Goal: Transaction & Acquisition: Purchase product/service

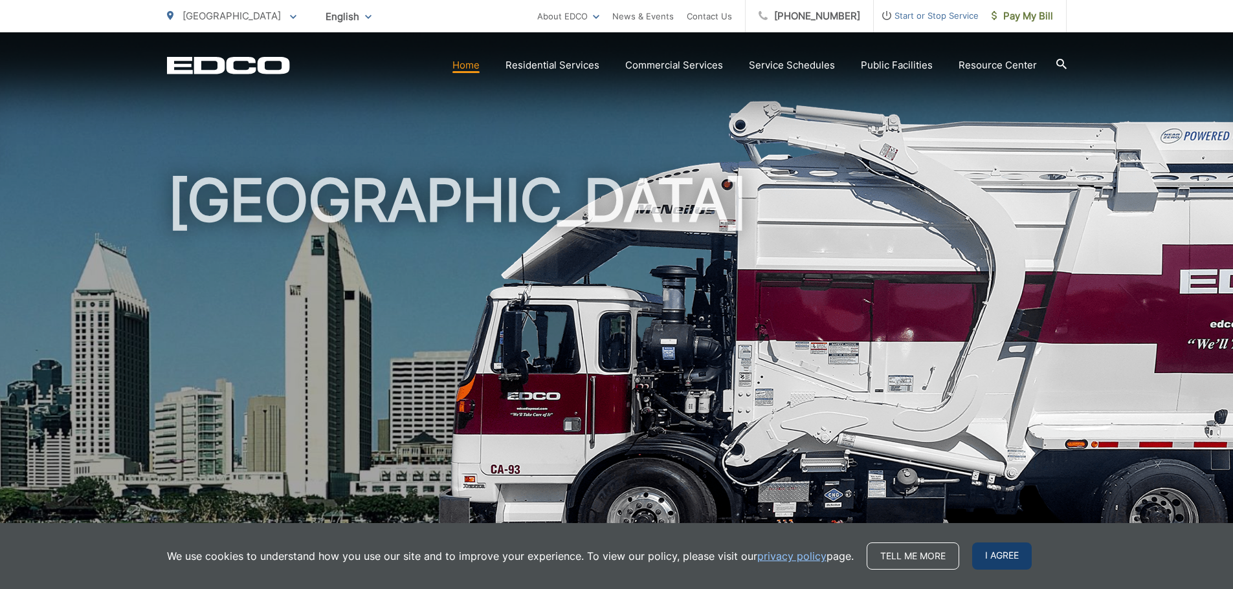
click at [986, 553] on span "I agree" at bounding box center [1002, 556] width 60 height 27
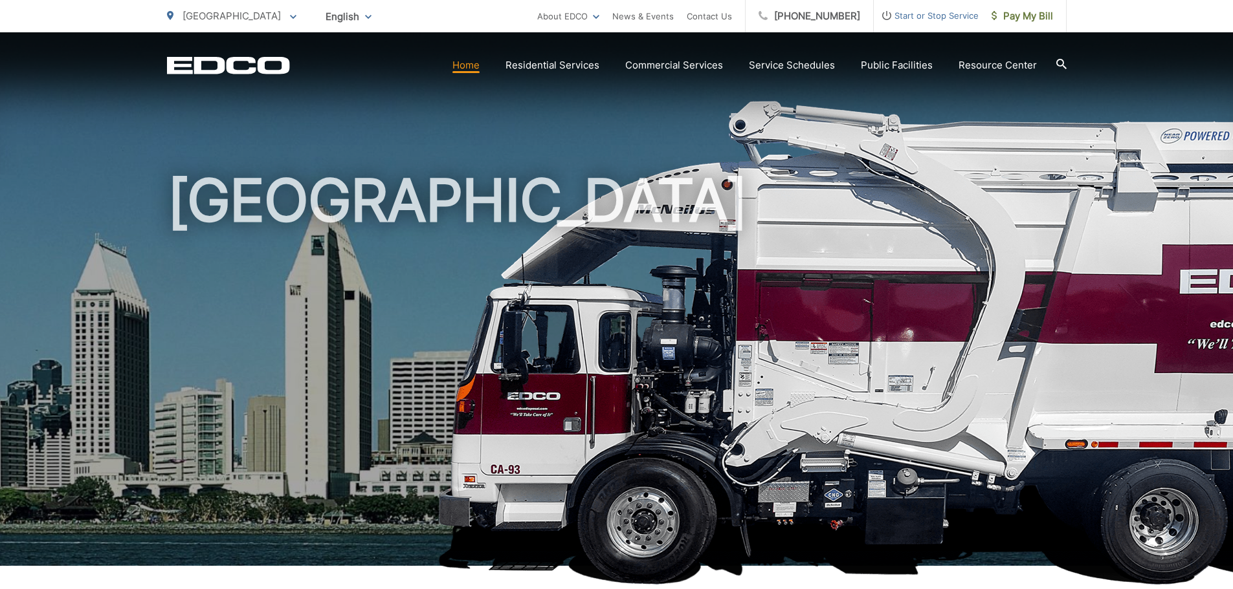
click at [472, 67] on link "Home" at bounding box center [465, 66] width 27 height 16
click at [1009, 14] on span "Pay My Bill" at bounding box center [1021, 16] width 61 height 16
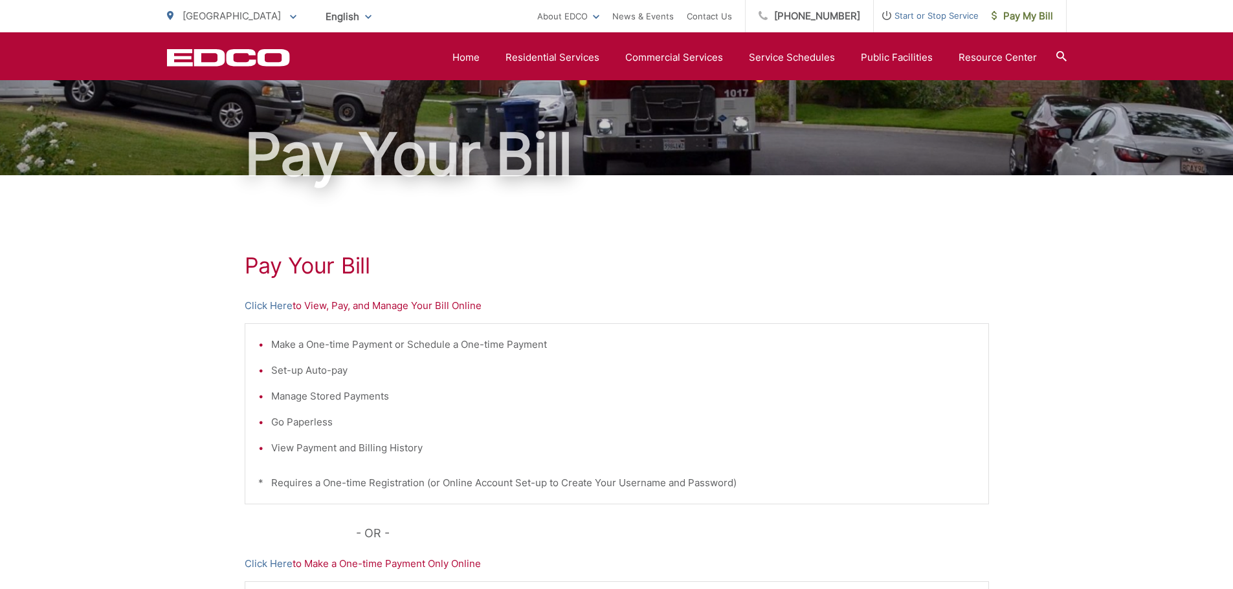
scroll to position [72, 0]
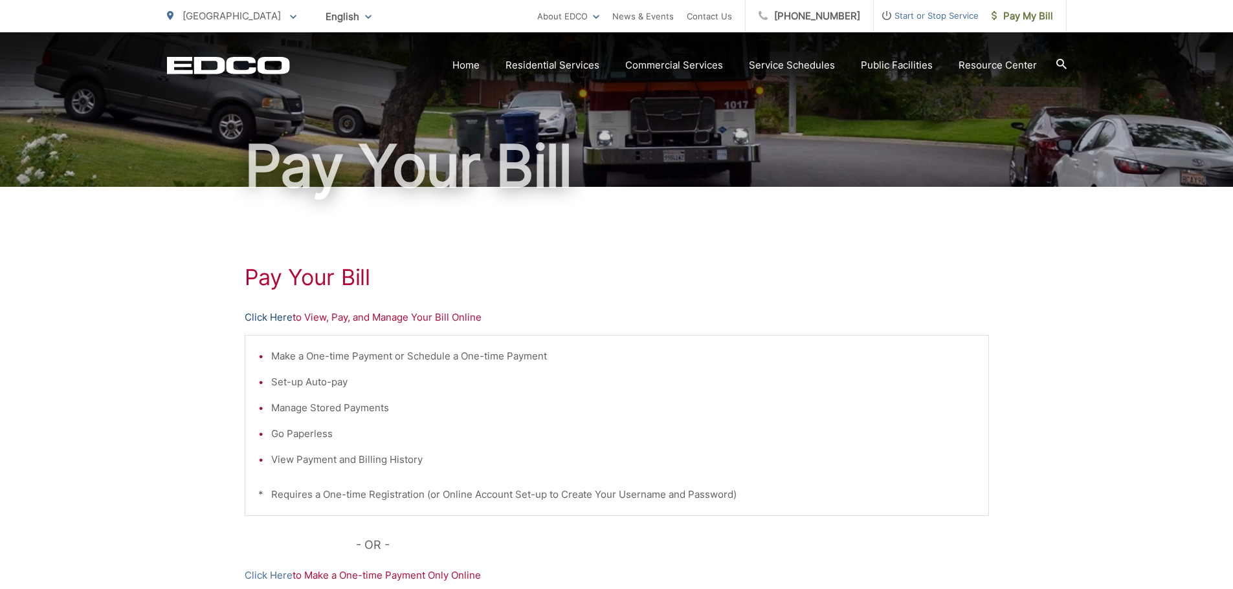
click at [271, 317] on link "Click Here" at bounding box center [269, 318] width 48 height 16
